Goal: Task Accomplishment & Management: Manage account settings

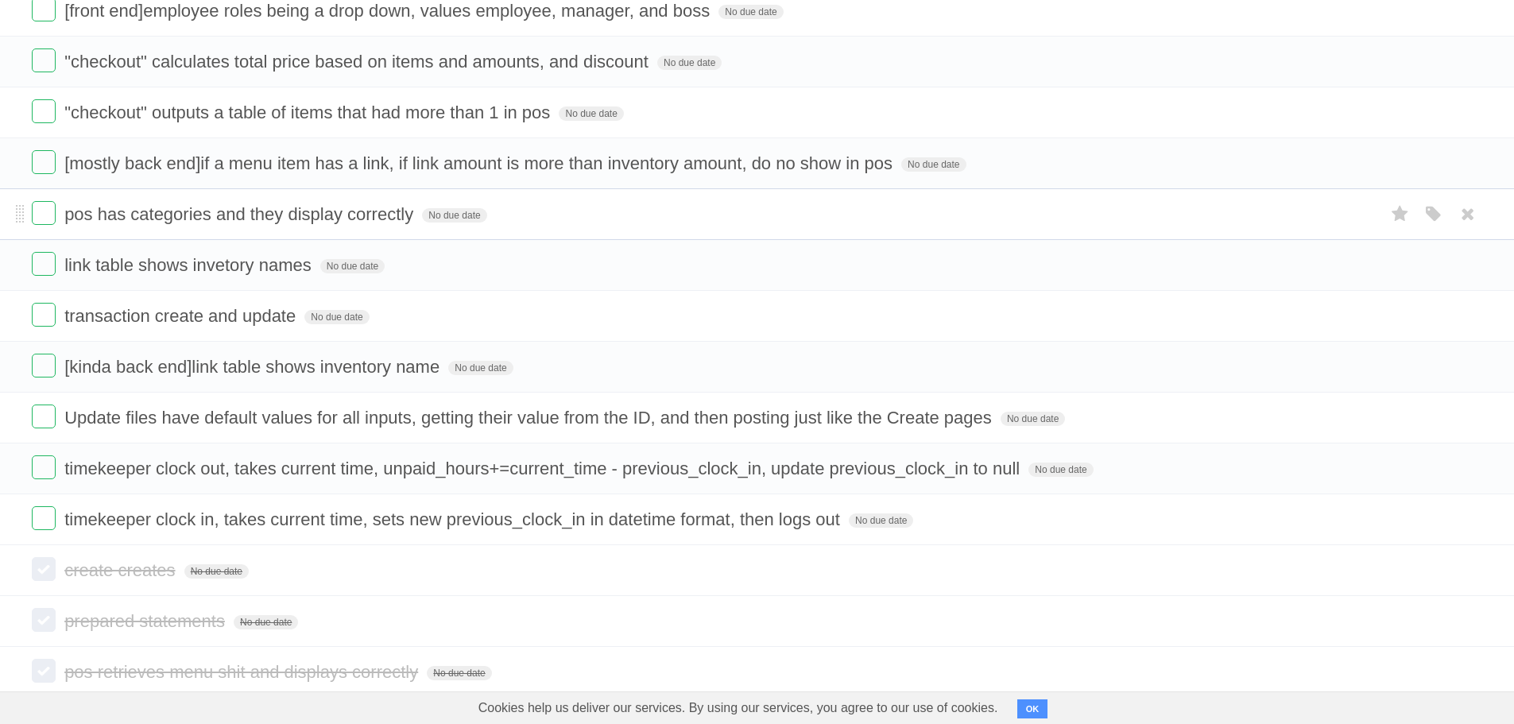
scroll to position [318, 0]
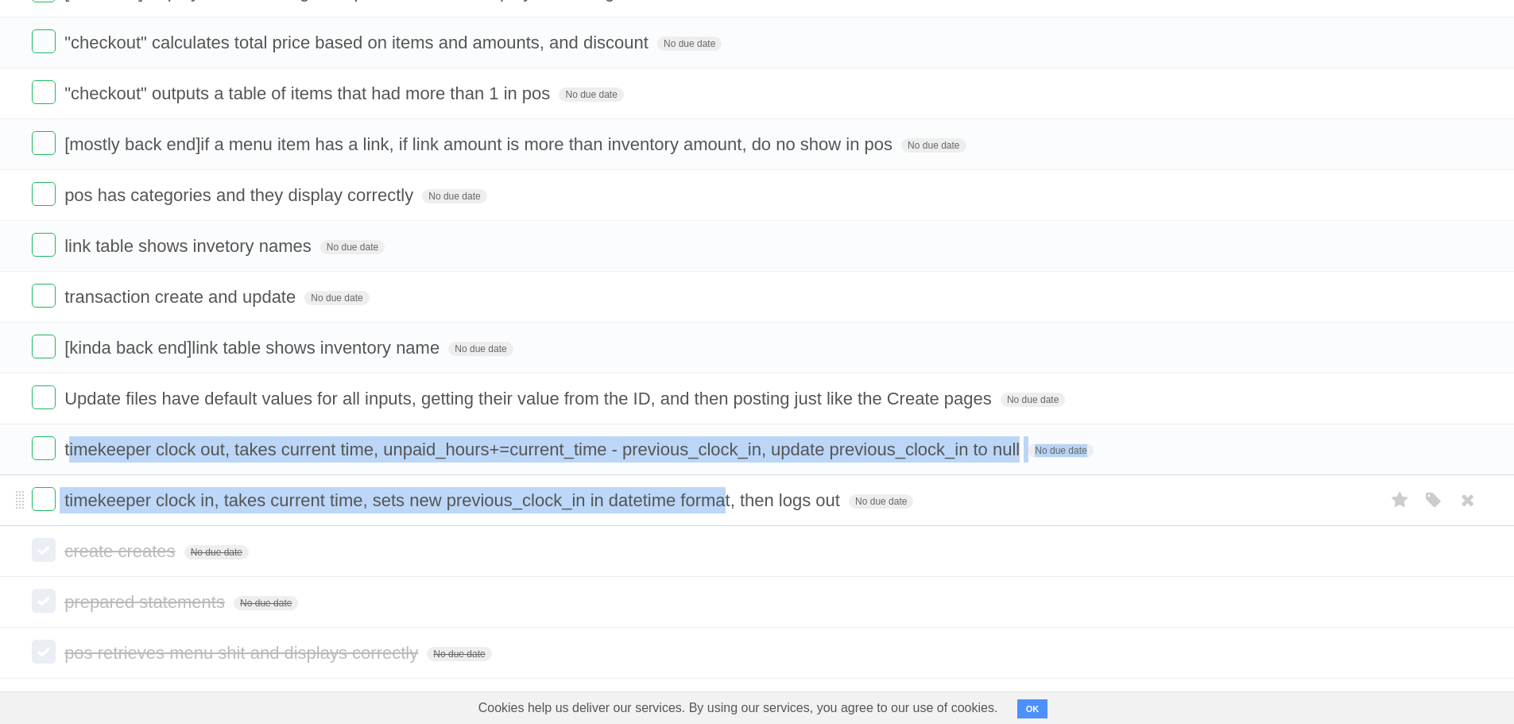
drag, startPoint x: 68, startPoint y: 454, endPoint x: 675, endPoint y: 482, distance: 607.7
click at [721, 493] on ul "4 buttons after logging in as manager/boss, manager can only see/access invento…" at bounding box center [757, 169] width 1514 height 713
click at [93, 451] on span "timekeeper clock out, takes current time, unpaid_hours+=current_time - previous…" at bounding box center [543, 449] width 959 height 20
drag, startPoint x: 60, startPoint y: 452, endPoint x: 845, endPoint y: 509, distance: 786.3
click at [845, 509] on ul "4 buttons after logging in as manager/boss, manager can only see/access invento…" at bounding box center [757, 169] width 1514 height 713
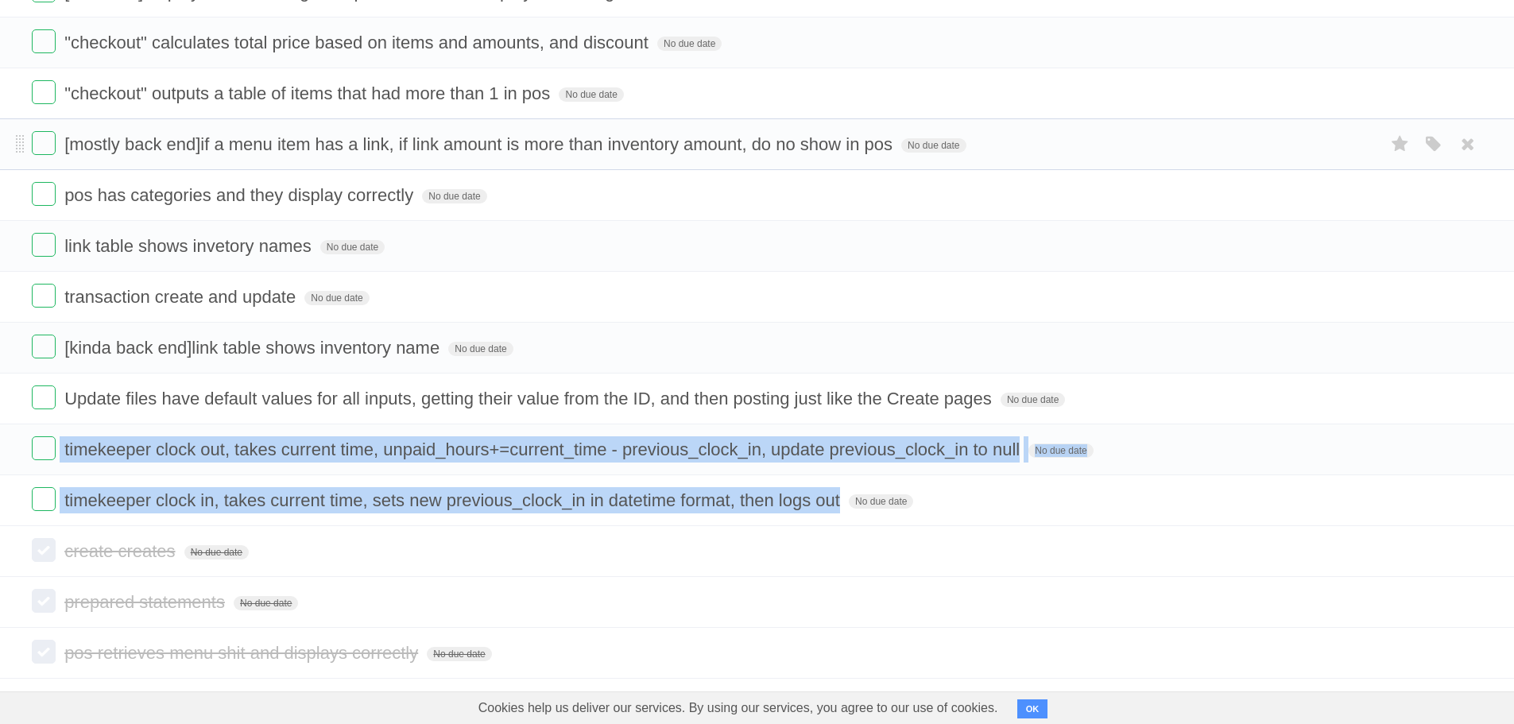
copy ul "timekeeper clock out, takes current time, unpaid_hours+=current_time - previous…"
click at [51, 454] on label at bounding box center [44, 448] width 24 height 24
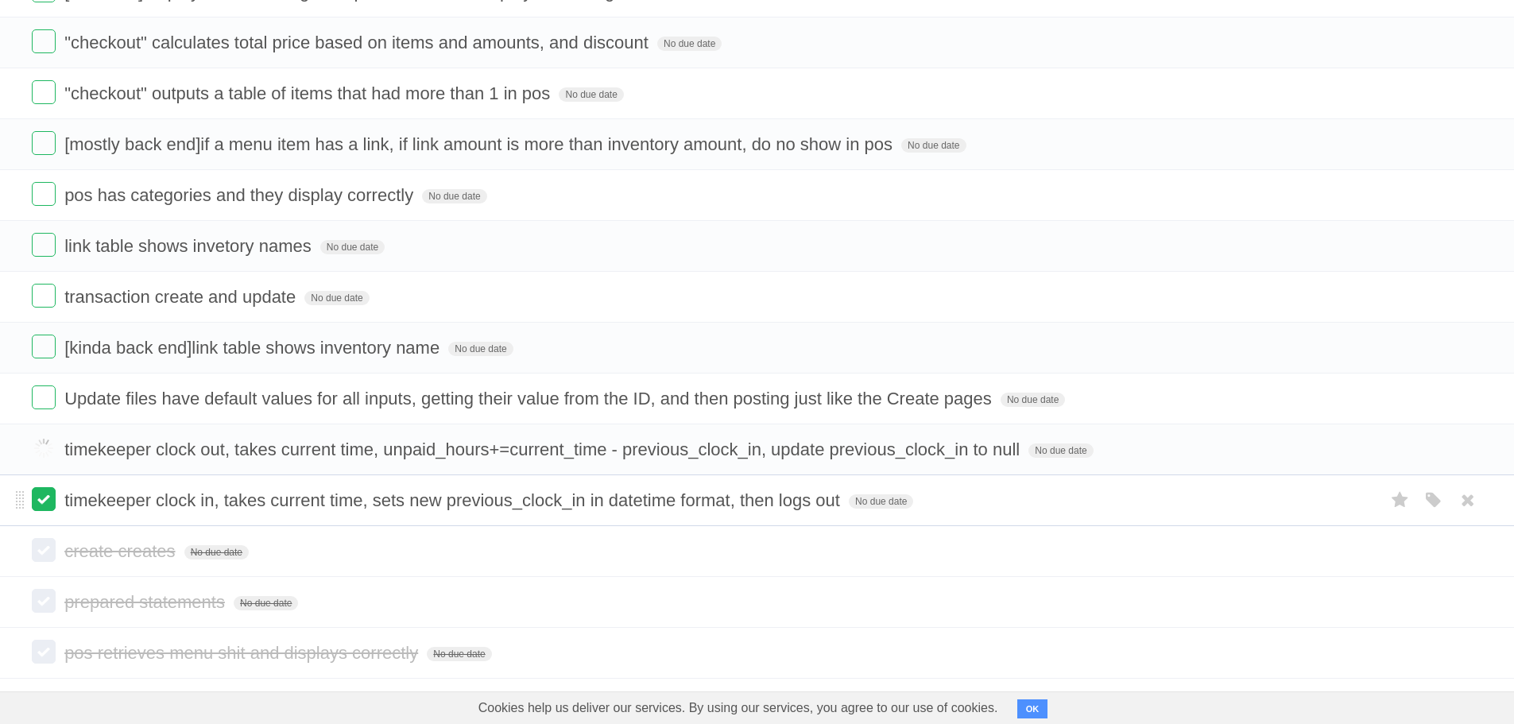
click at [48, 509] on label at bounding box center [44, 499] width 24 height 24
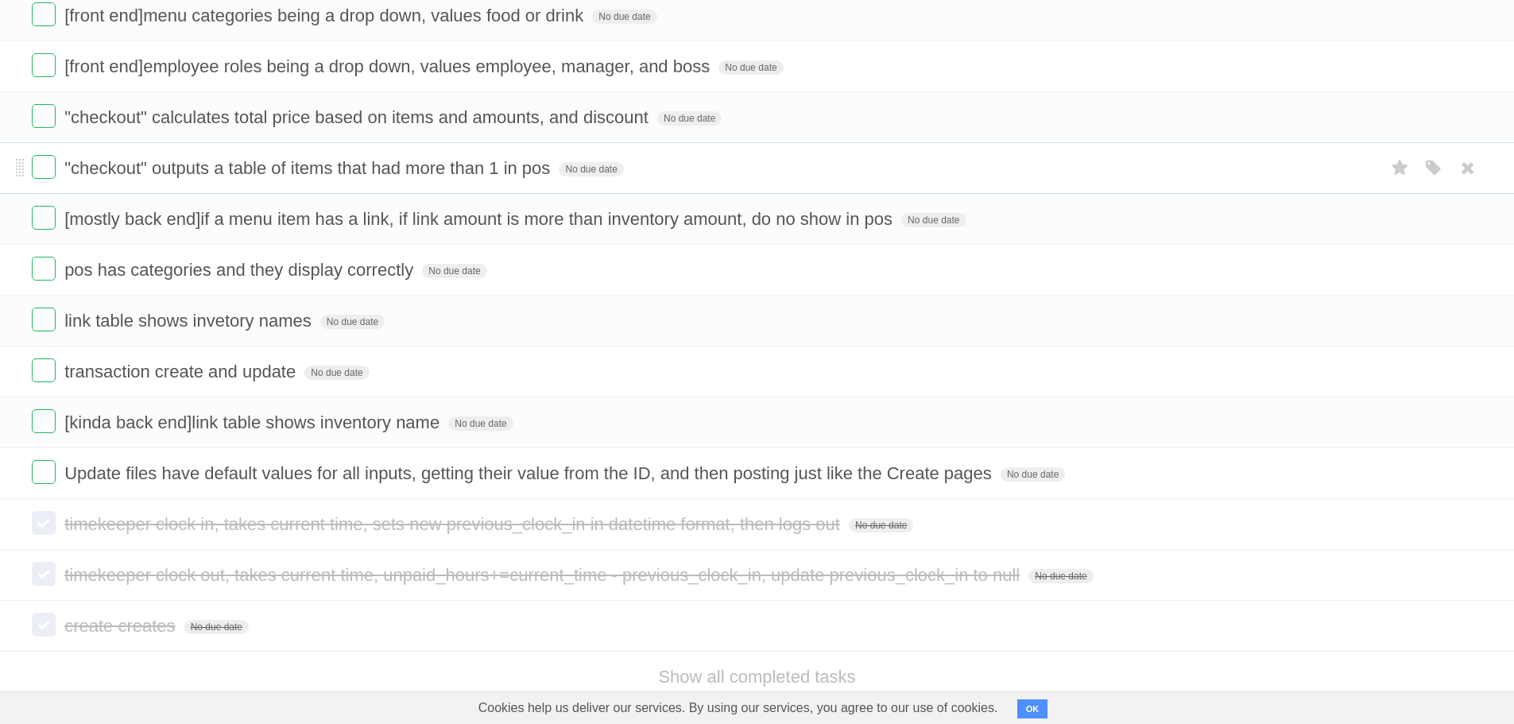
scroll to position [277, 0]
